Goal: Navigation & Orientation: Find specific page/section

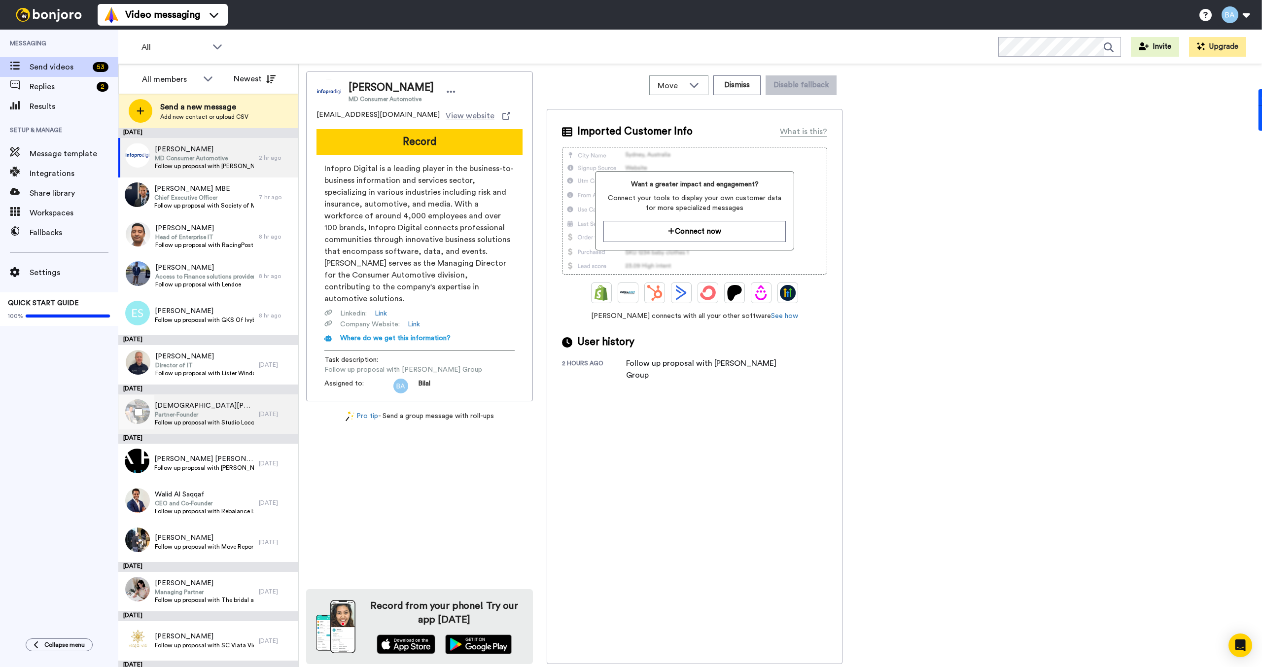
click at [208, 424] on span "Follow up proposal with Studio Locomotion" at bounding box center [204, 423] width 99 height 8
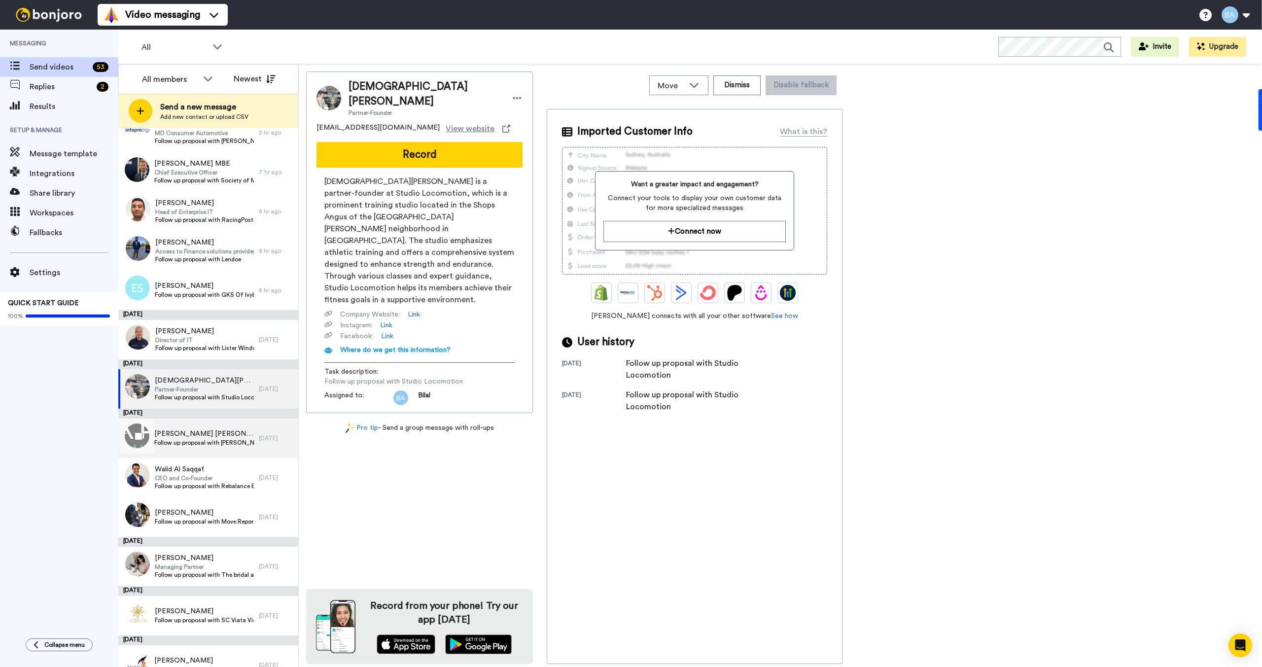
scroll to position [49, 0]
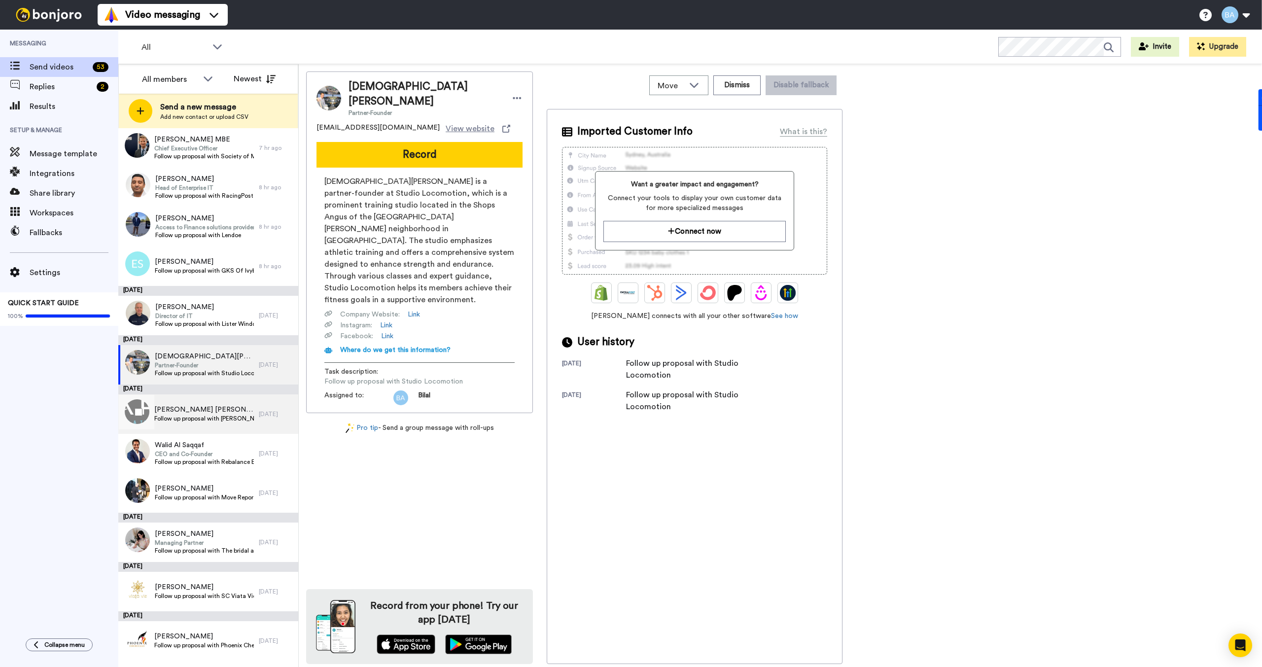
click at [205, 422] on span "Follow up proposal with [PERSON_NAME] machine and tool" at bounding box center [204, 419] width 100 height 8
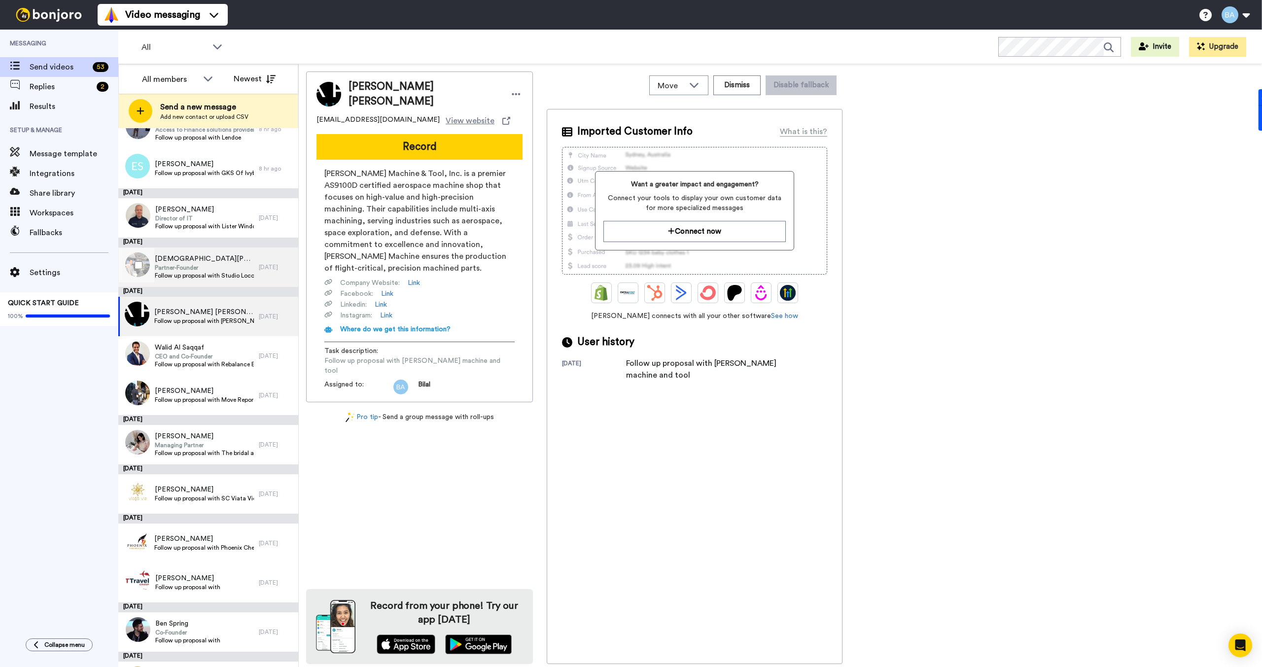
scroll to position [148, 0]
click at [182, 347] on span "Walid Al Saqqaf" at bounding box center [204, 347] width 99 height 10
